Goal: Check status: Check status

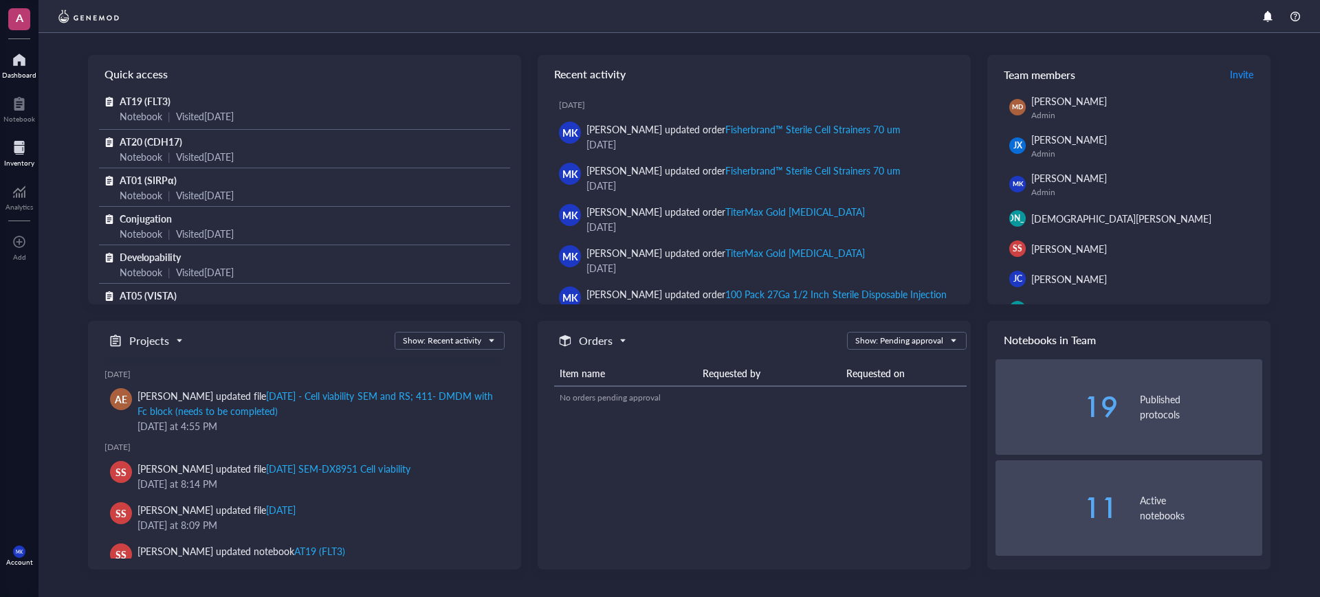
click at [13, 150] on div at bounding box center [19, 148] width 30 height 22
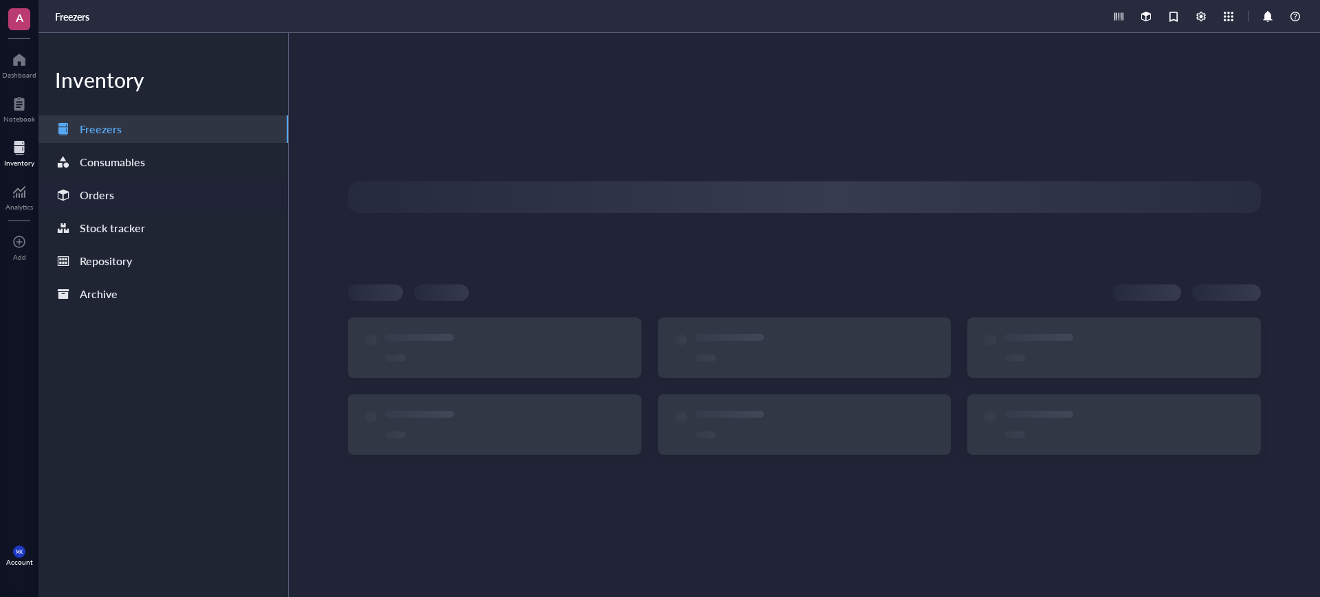
click at [143, 185] on div "Orders" at bounding box center [163, 194] width 250 height 27
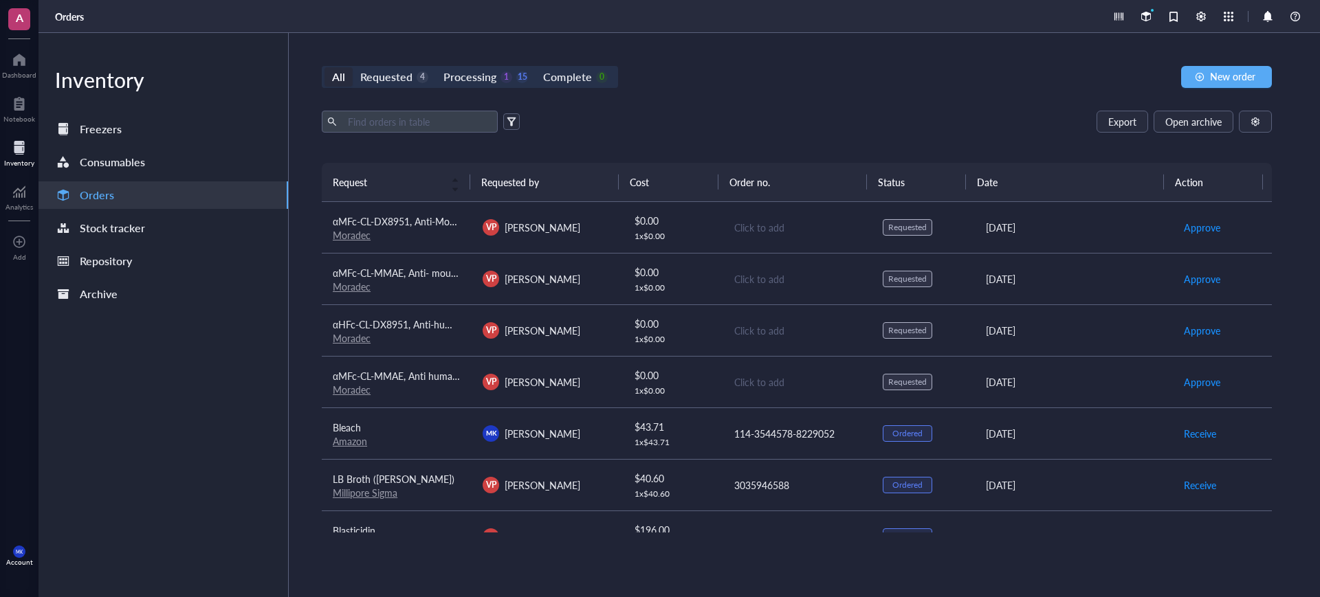
click at [704, 388] on div "1 x $ 0.00" at bounding box center [672, 391] width 77 height 11
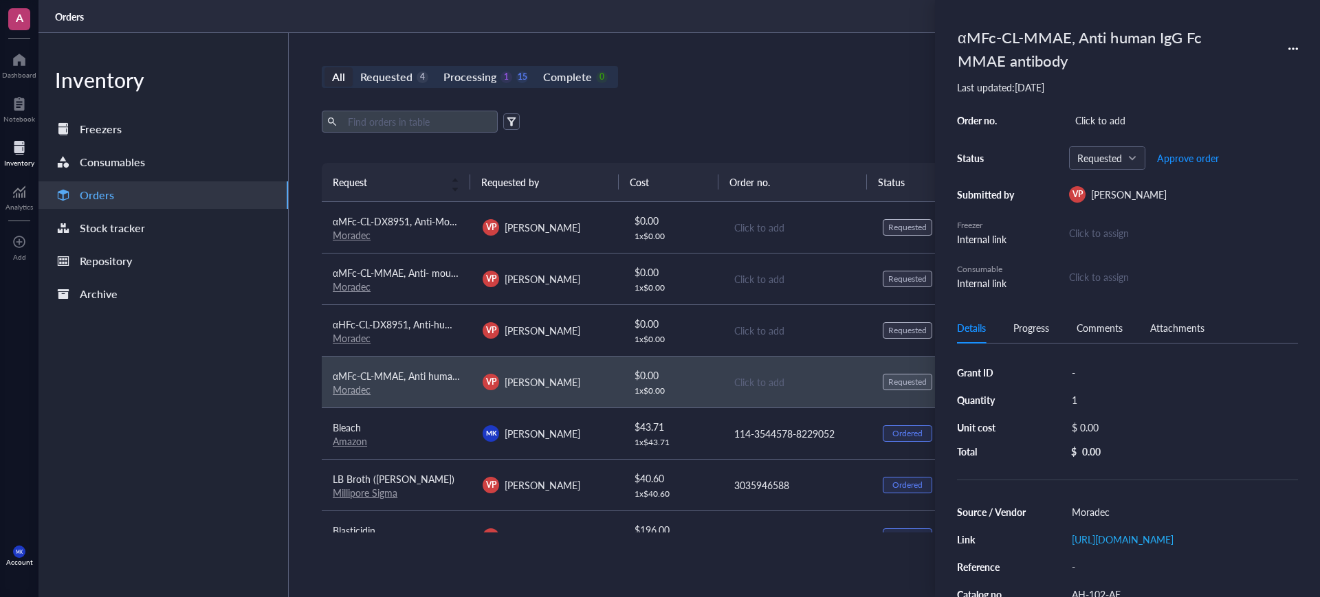
click at [693, 327] on div "$ 0.00" at bounding box center [672, 323] width 77 height 15
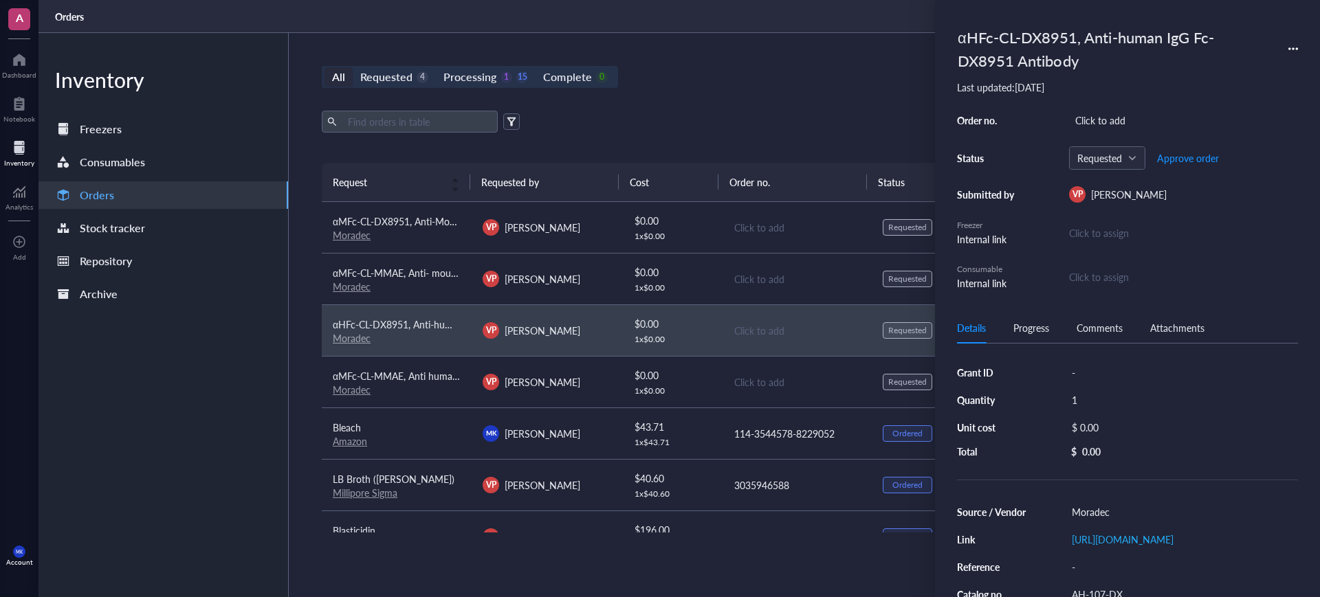
click at [706, 272] on td "$ 0.00 1 x $ 0.00" at bounding box center [672, 279] width 100 height 52
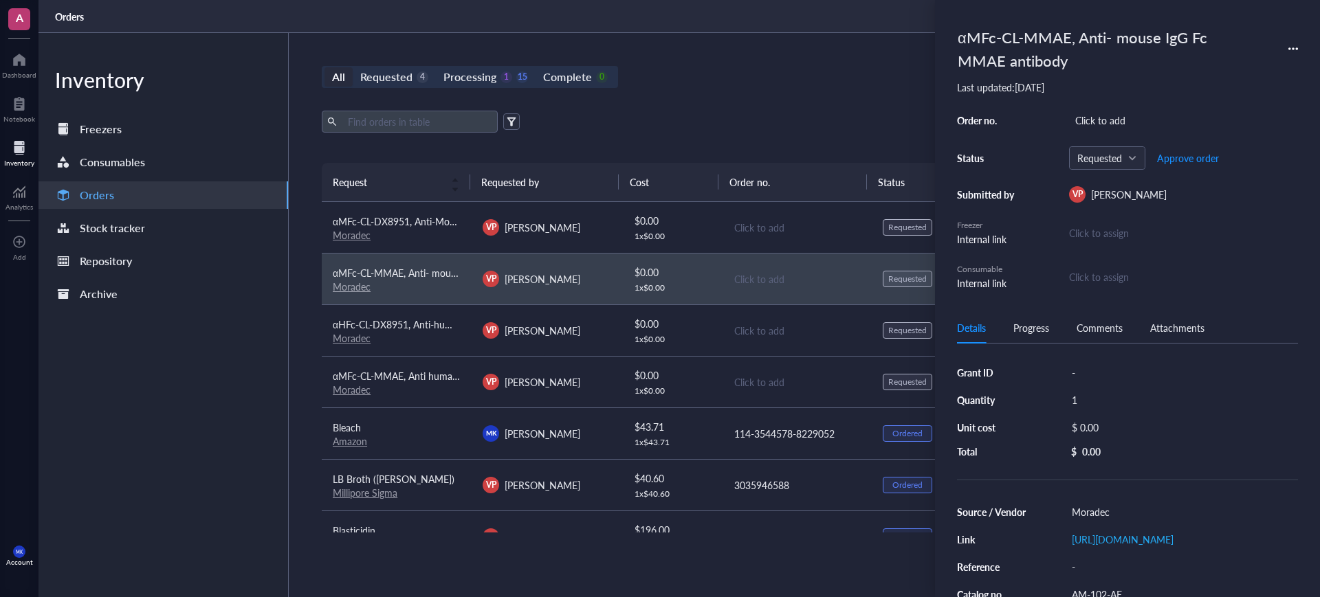
click at [698, 232] on div "1 x $ 0.00" at bounding box center [672, 236] width 77 height 11
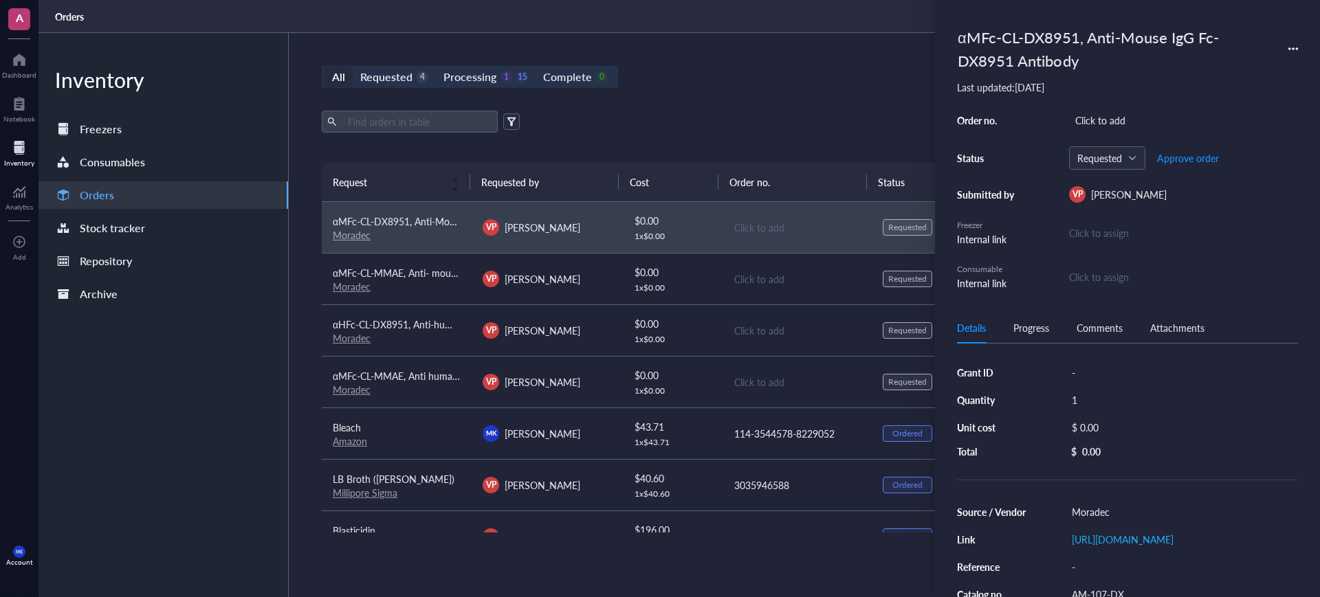
click at [696, 278] on div "$ 0.00" at bounding box center [672, 272] width 77 height 15
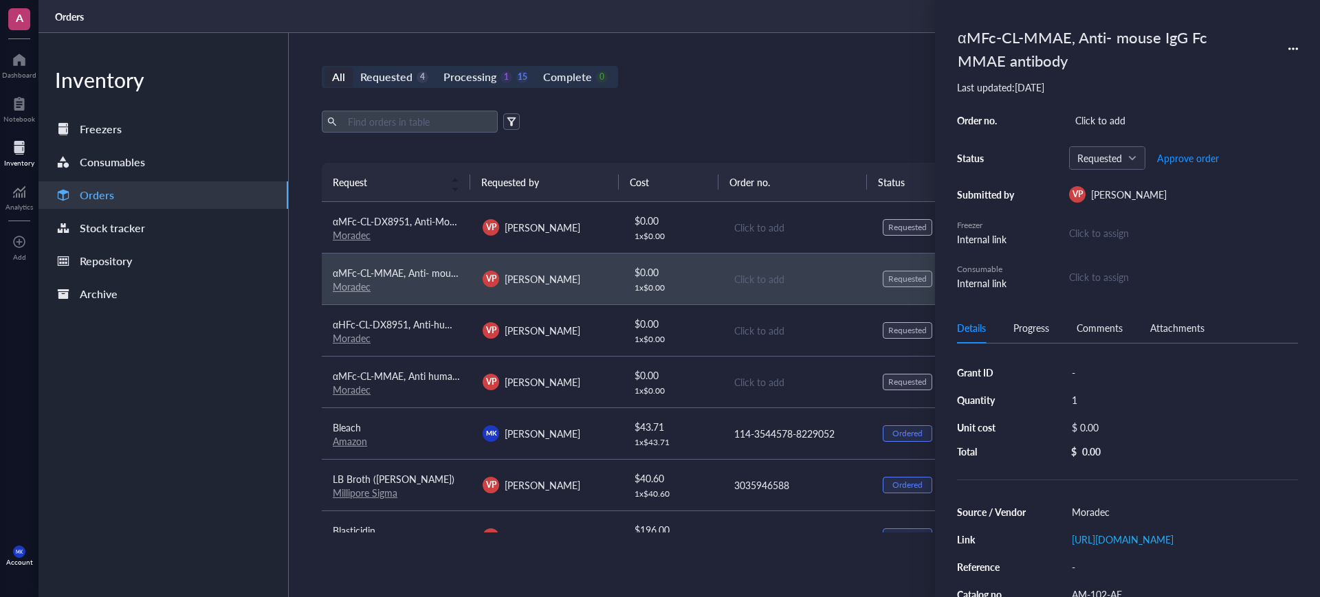
click at [695, 324] on div "$ 0.00" at bounding box center [672, 323] width 77 height 15
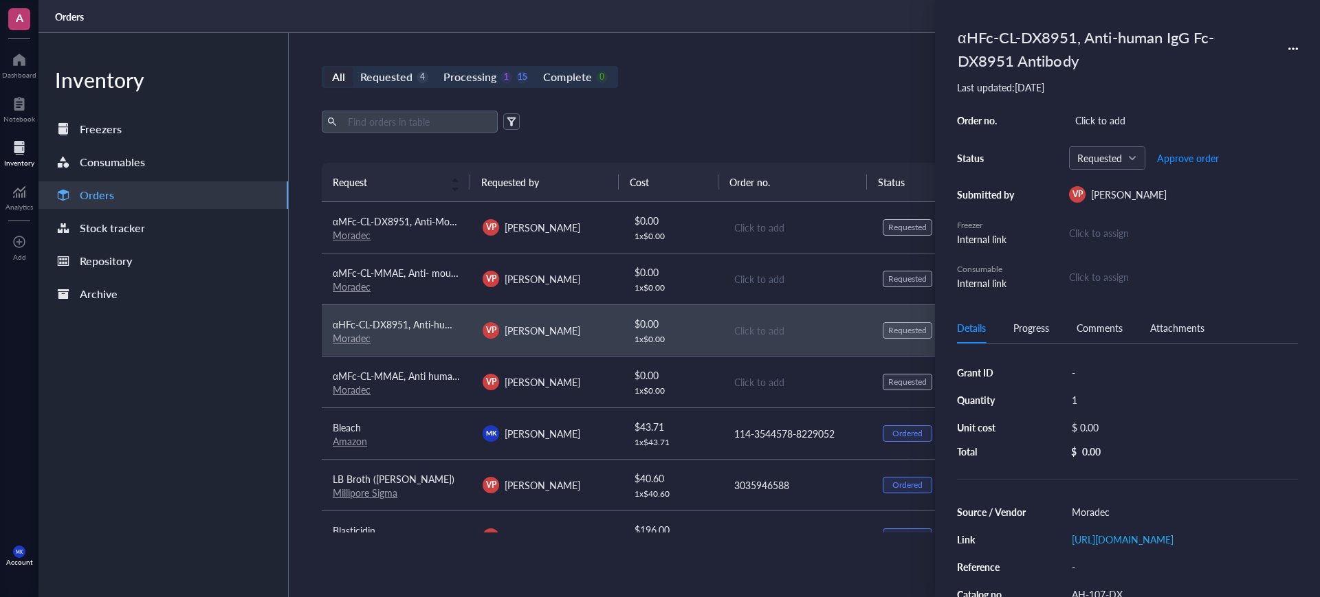
click at [693, 283] on div "1 x $ 0.00" at bounding box center [672, 288] width 77 height 11
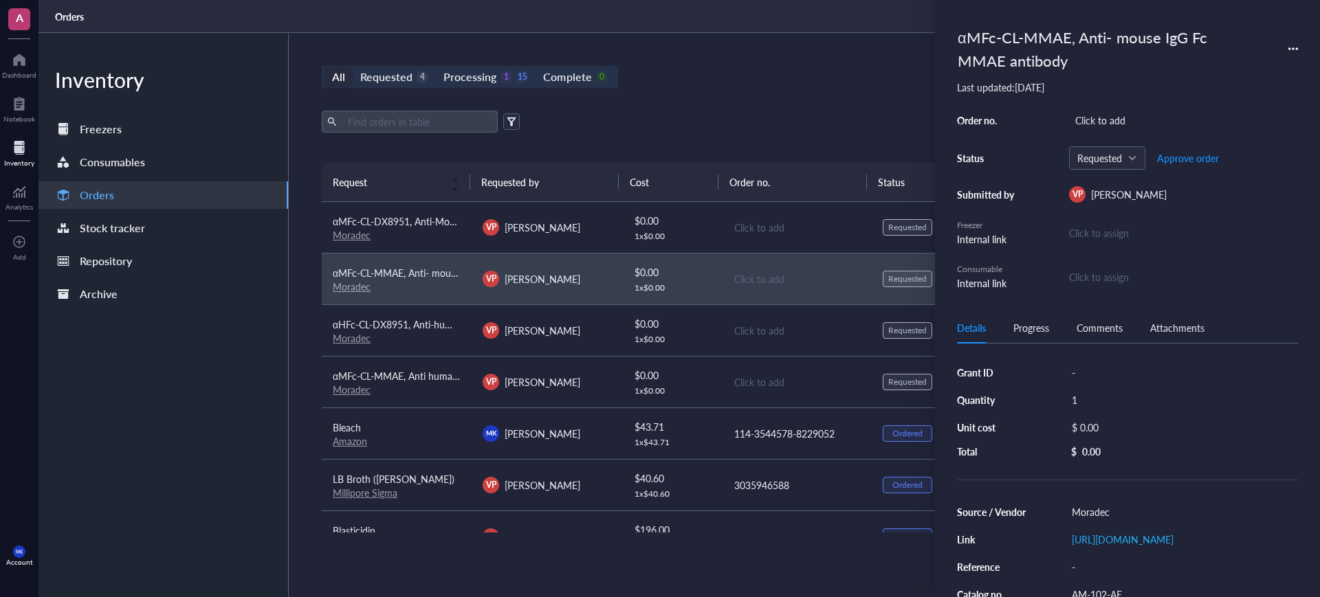
click at [706, 329] on td "$ 0.00 1 x $ 0.00" at bounding box center [672, 331] width 100 height 52
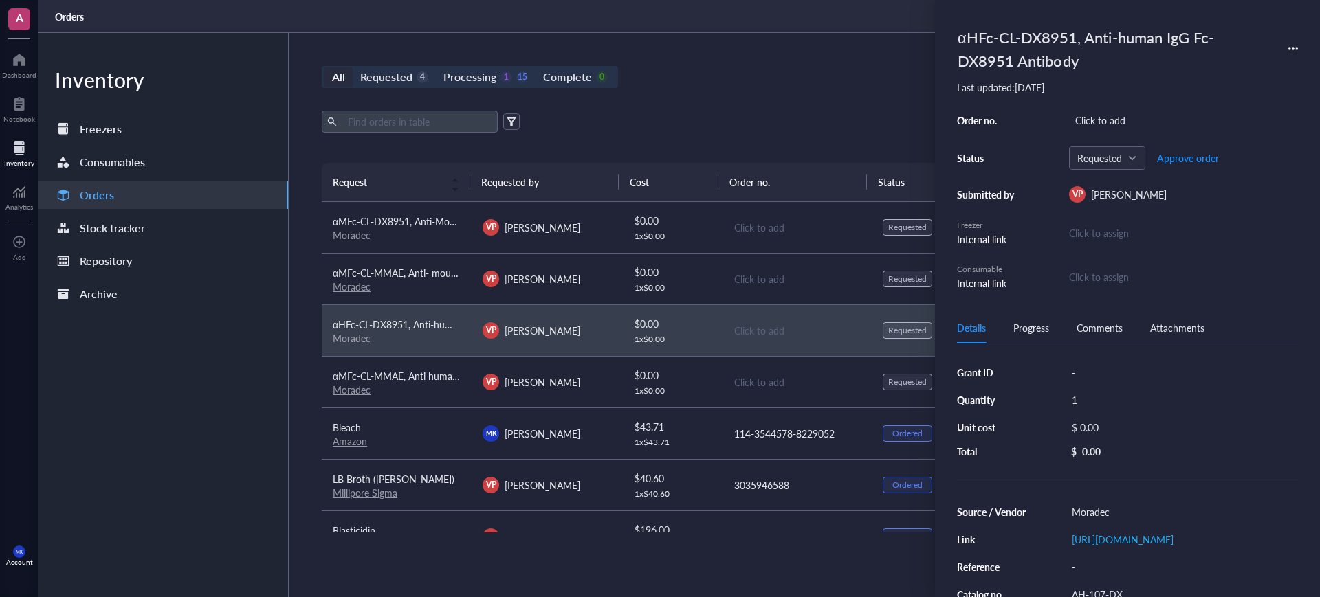
click at [704, 370] on div "$ 0.00" at bounding box center [672, 375] width 77 height 15
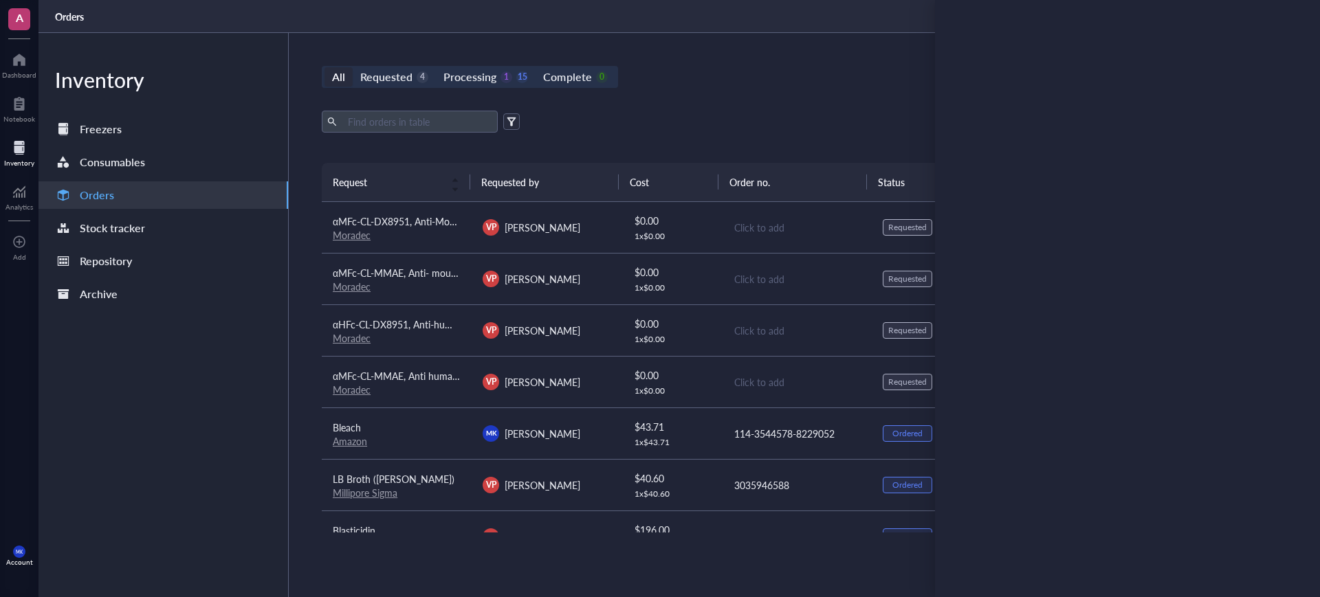
click at [702, 283] on div "1 x $ 0.00" at bounding box center [672, 288] width 77 height 11
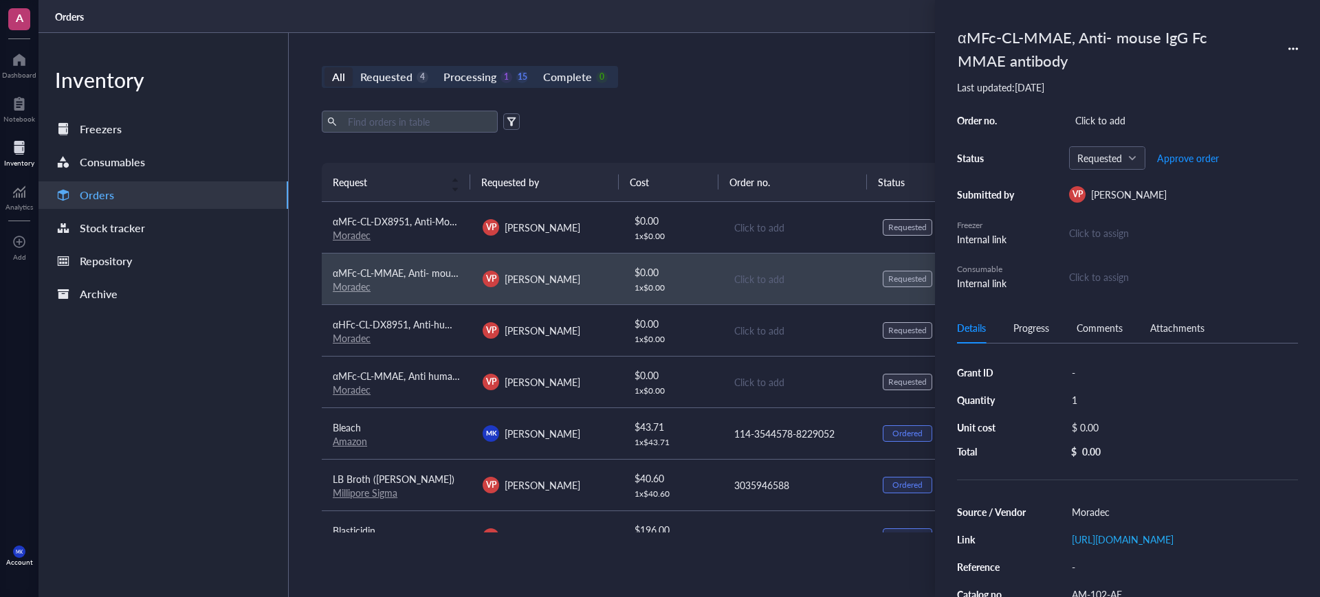
click at [708, 379] on td "$ 0.00 1 x $ 0.00" at bounding box center [672, 382] width 100 height 52
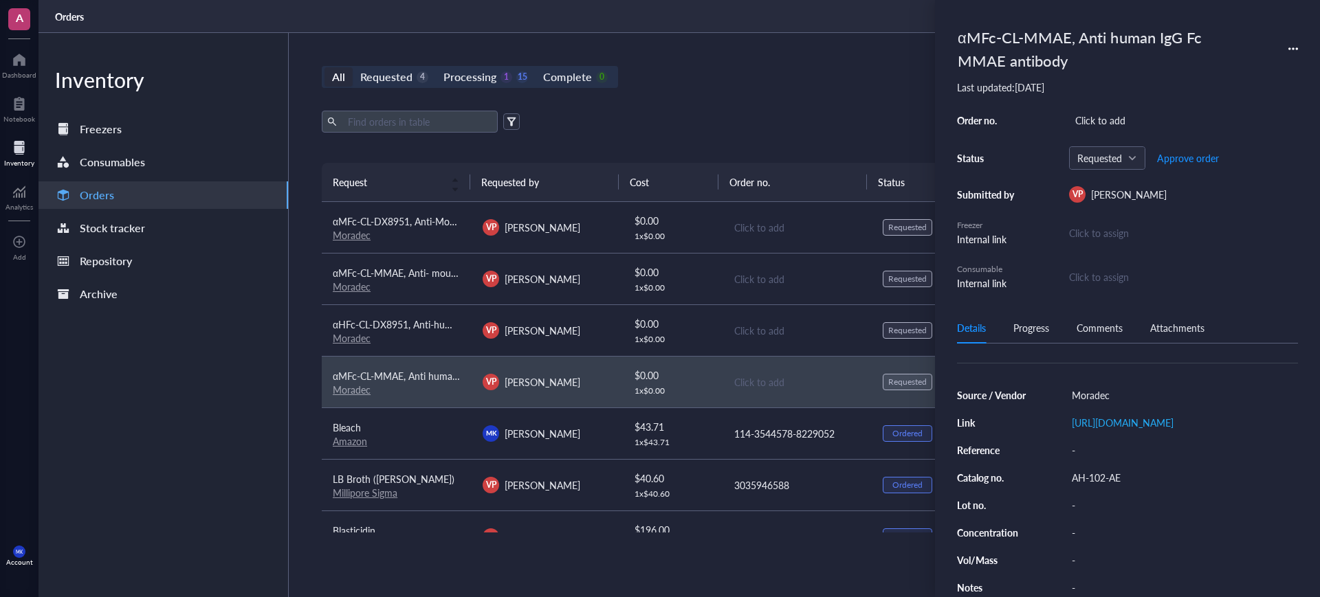
scroll to position [122, 0]
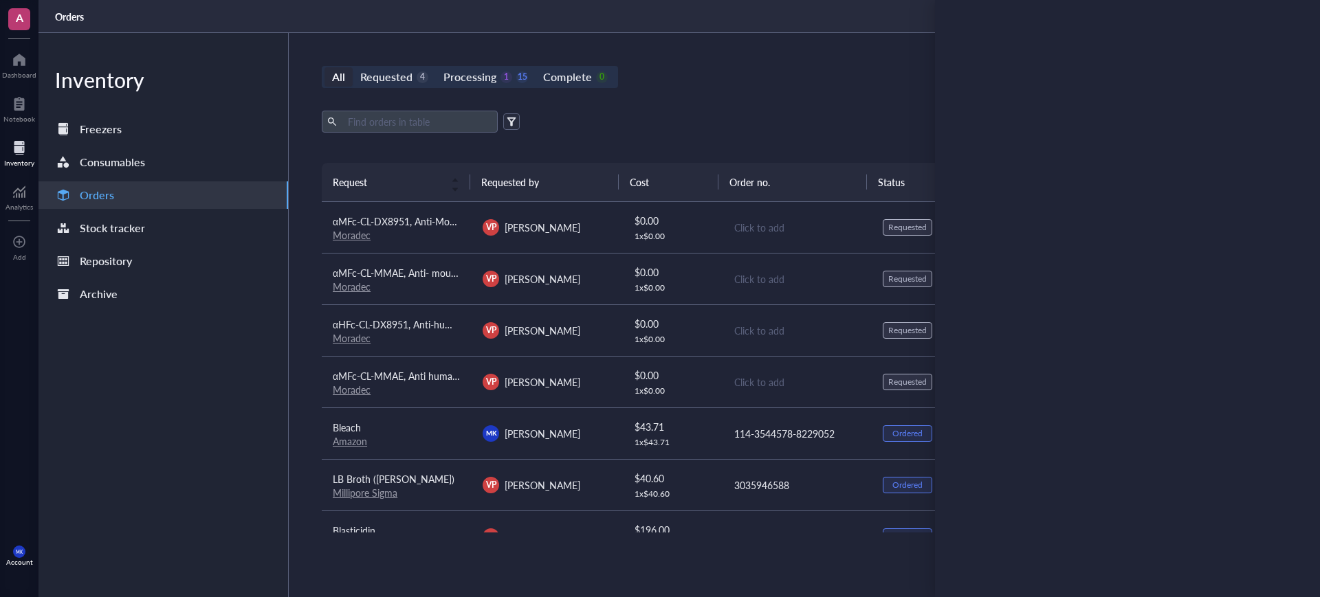
click at [700, 272] on div "$ 0.00" at bounding box center [672, 272] width 77 height 15
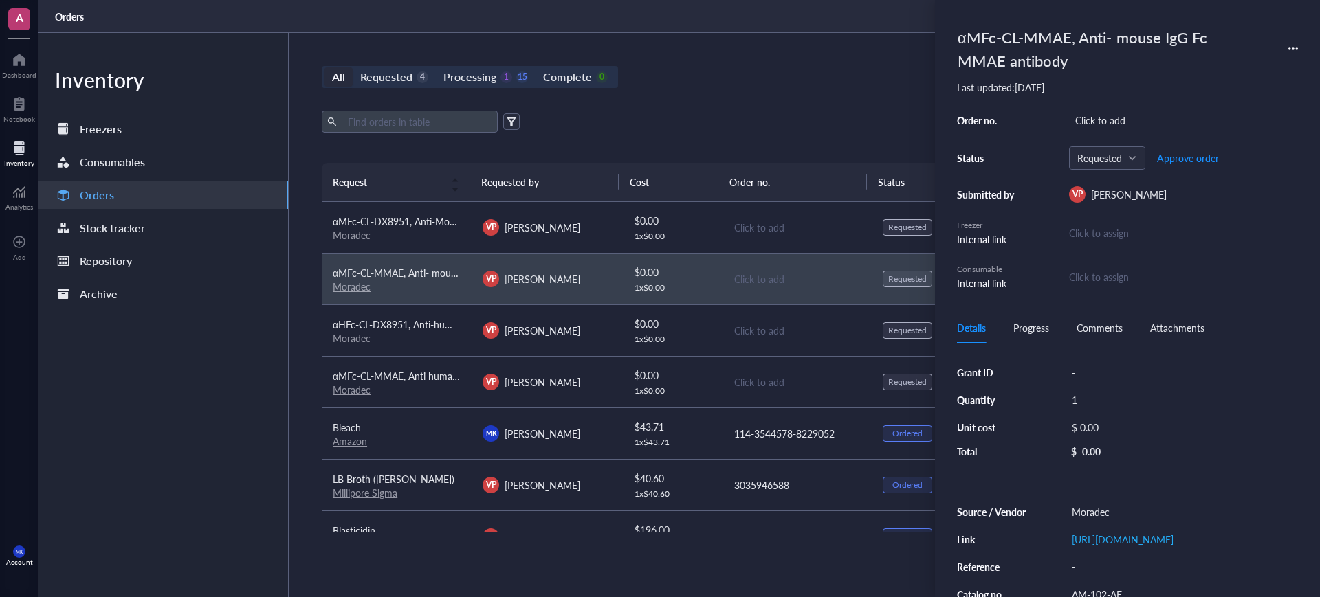
click at [705, 237] on td "$ 0.00 1 x $ 0.00" at bounding box center [672, 228] width 100 height 52
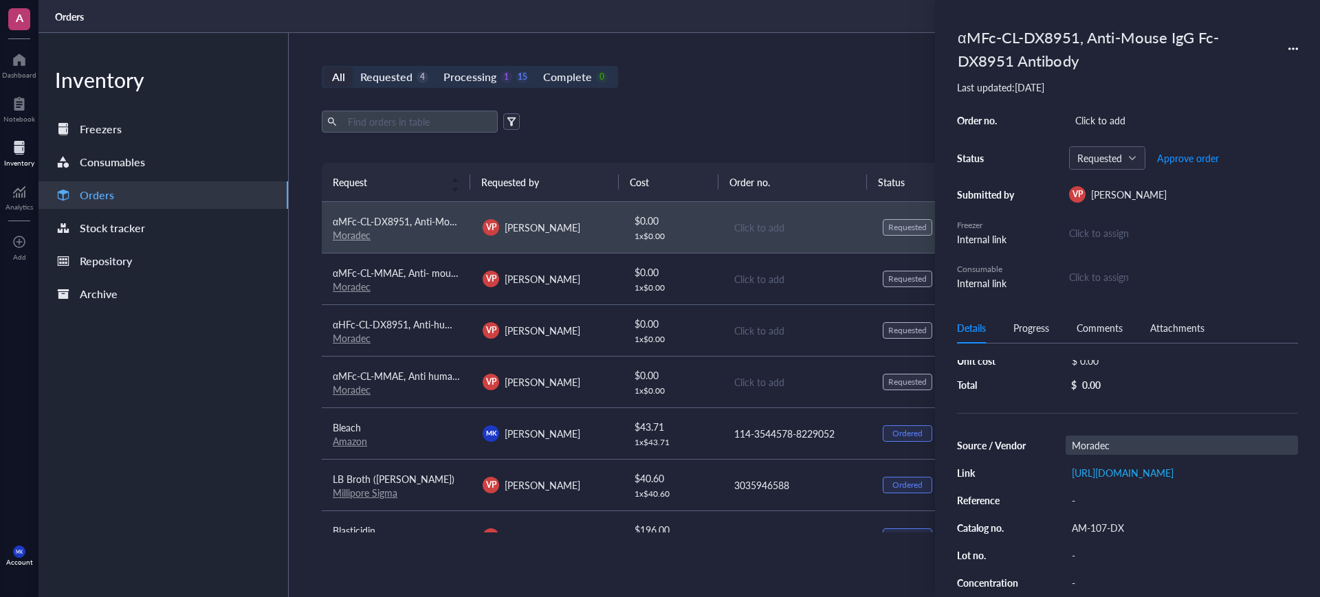
scroll to position [86, 0]
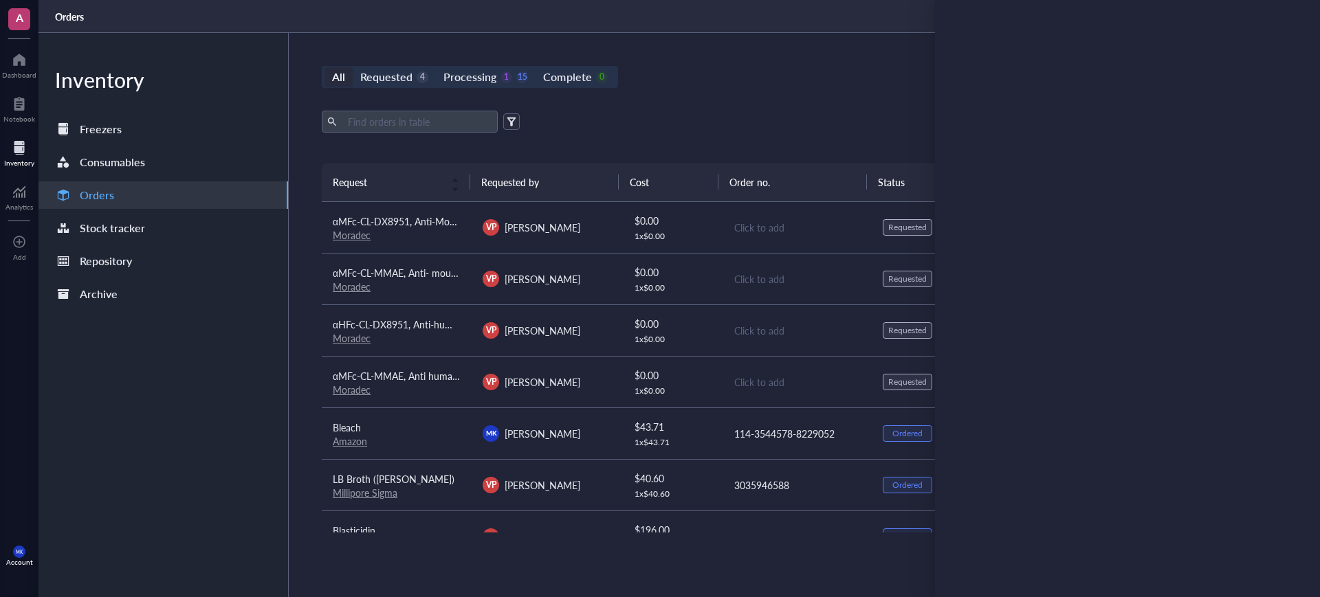
click at [694, 324] on div "$ 0.00" at bounding box center [672, 323] width 77 height 15
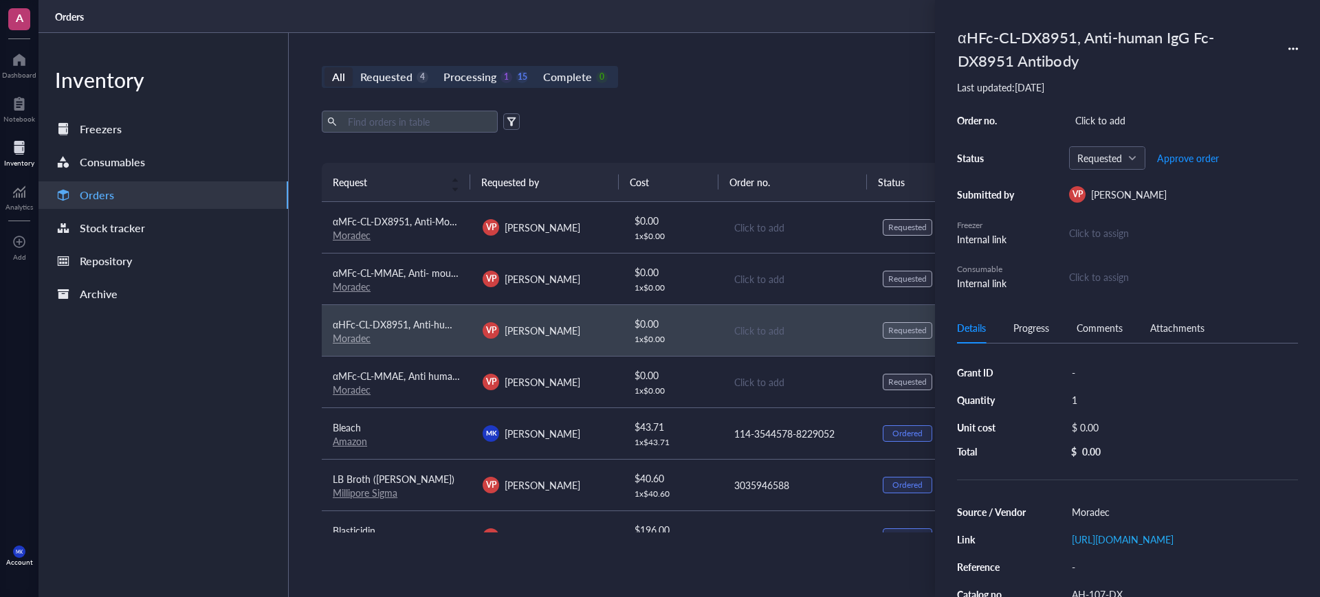
click at [794, 96] on div "All Requested 4 Processing 1 15 Complete 0 New order Export Open archive Reques…" at bounding box center [797, 315] width 1016 height 564
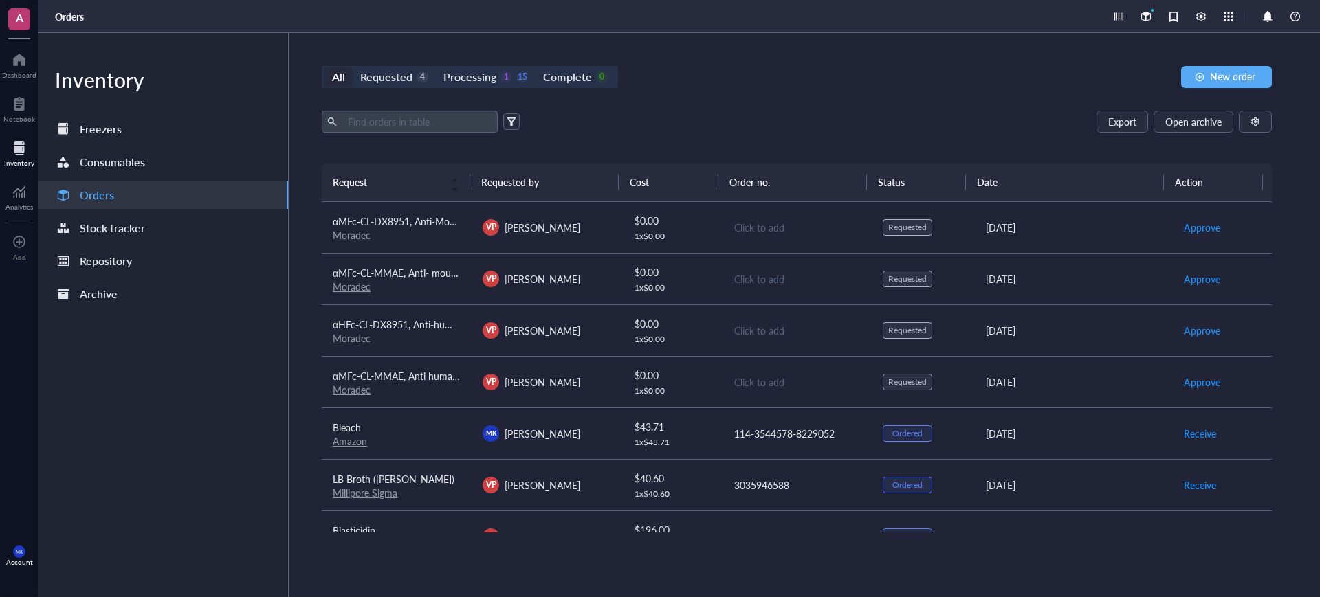
click at [793, 99] on div "All Requested 4 Processing 1 15 Complete 0 New order Export Open archive Reques…" at bounding box center [797, 315] width 1016 height 564
